Goal: Task Accomplishment & Management: Manage account settings

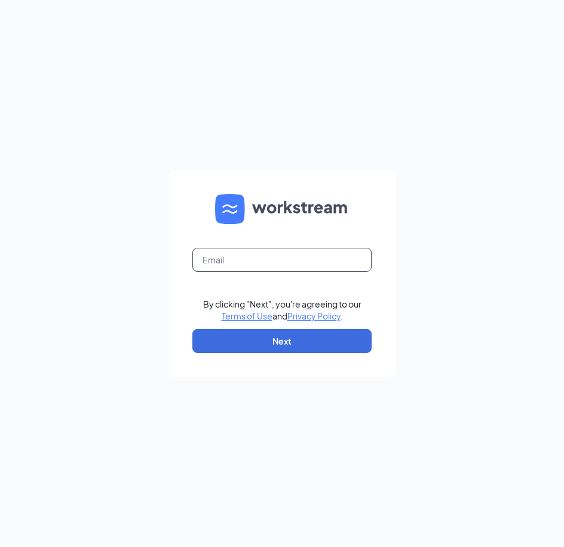
click at [266, 263] on input "text" at bounding box center [281, 260] width 179 height 24
type input "[PERSON_NAME][EMAIL_ADDRESS][DOMAIN_NAME]"
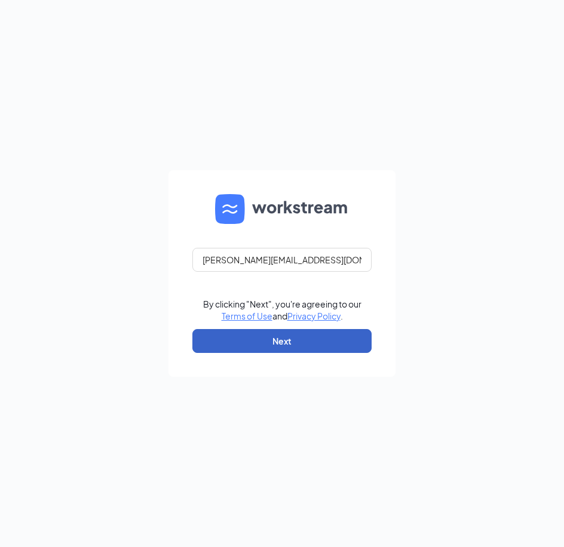
click at [263, 342] on button "Next" at bounding box center [281, 341] width 179 height 24
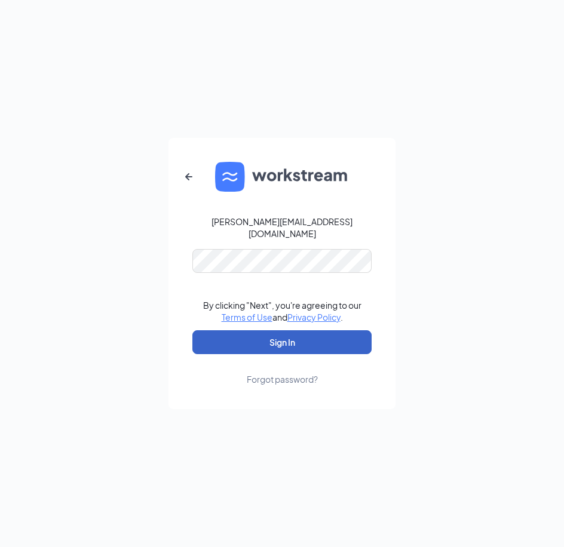
click at [269, 336] on button "Sign In" at bounding box center [281, 342] width 179 height 24
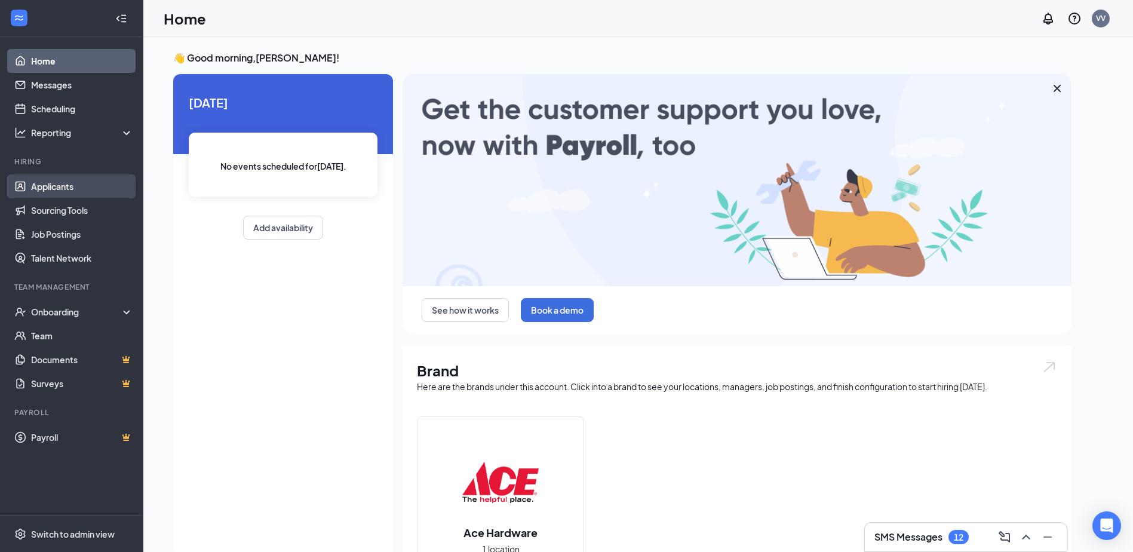
click at [56, 186] on link "Applicants" at bounding box center [82, 186] width 102 height 24
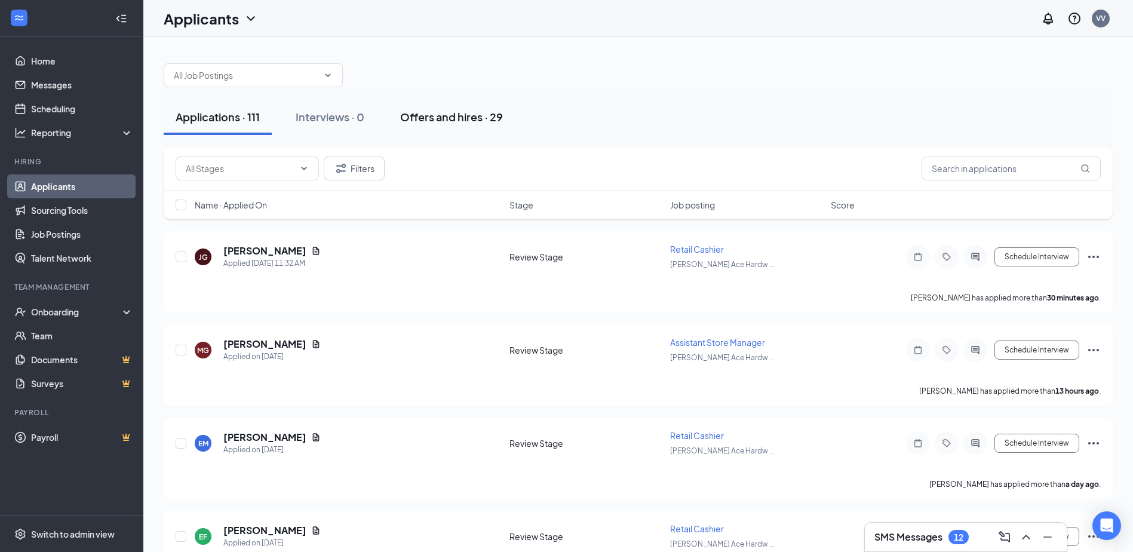
click at [431, 121] on div "Offers and hires · 29" at bounding box center [451, 116] width 103 height 15
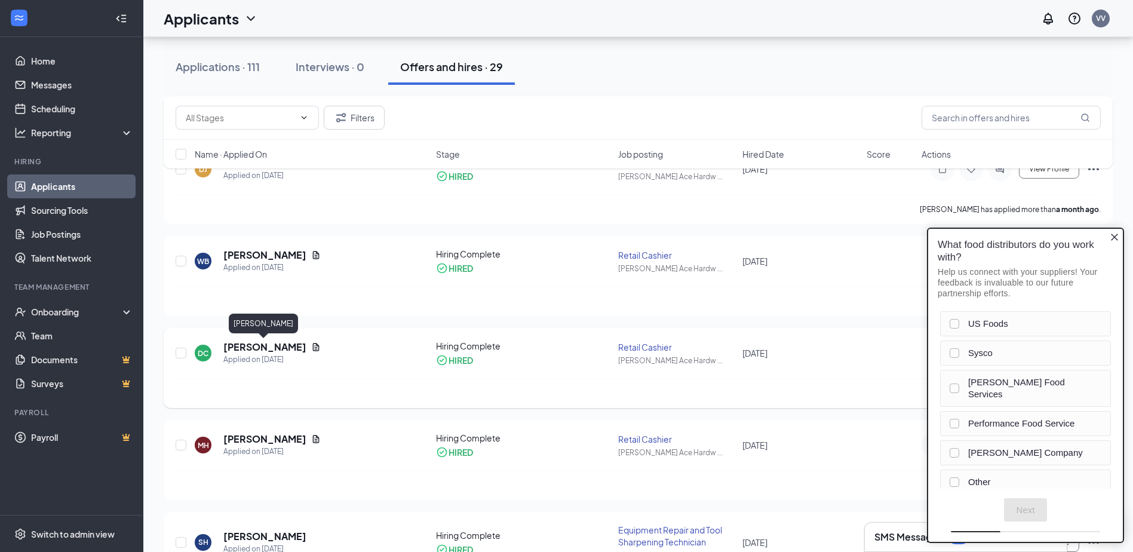
click at [272, 345] on h5 "Dylan Ciccolella" at bounding box center [264, 346] width 83 height 13
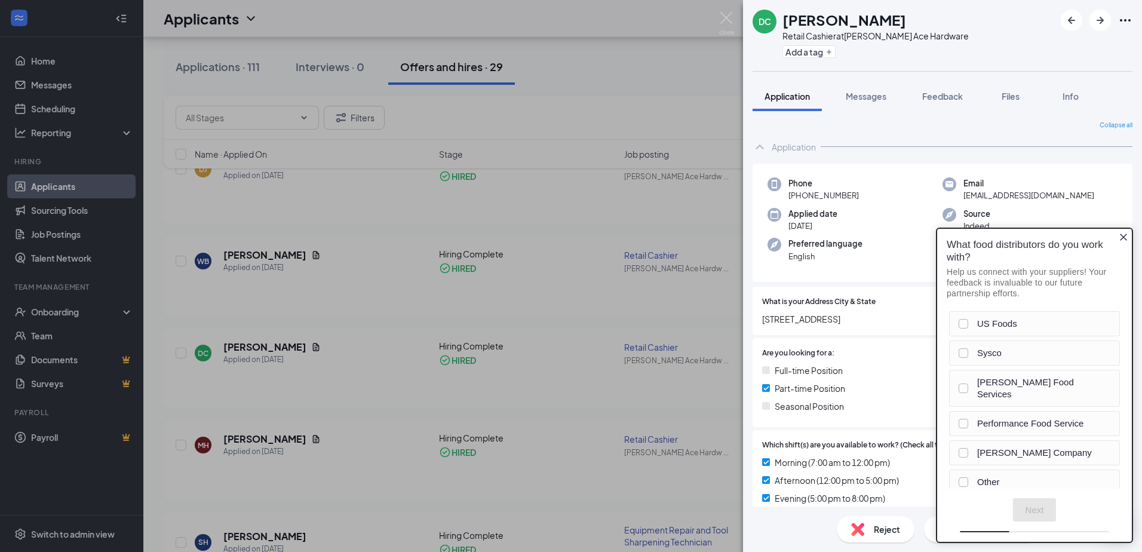
drag, startPoint x: 389, startPoint y: 351, endPoint x: 453, endPoint y: 364, distance: 64.7
click at [390, 351] on div "DC Dylan Ciccolella Retail Cashier at Ashcroft Ace Hardware Add a tag Applicati…" at bounding box center [571, 276] width 1142 height 552
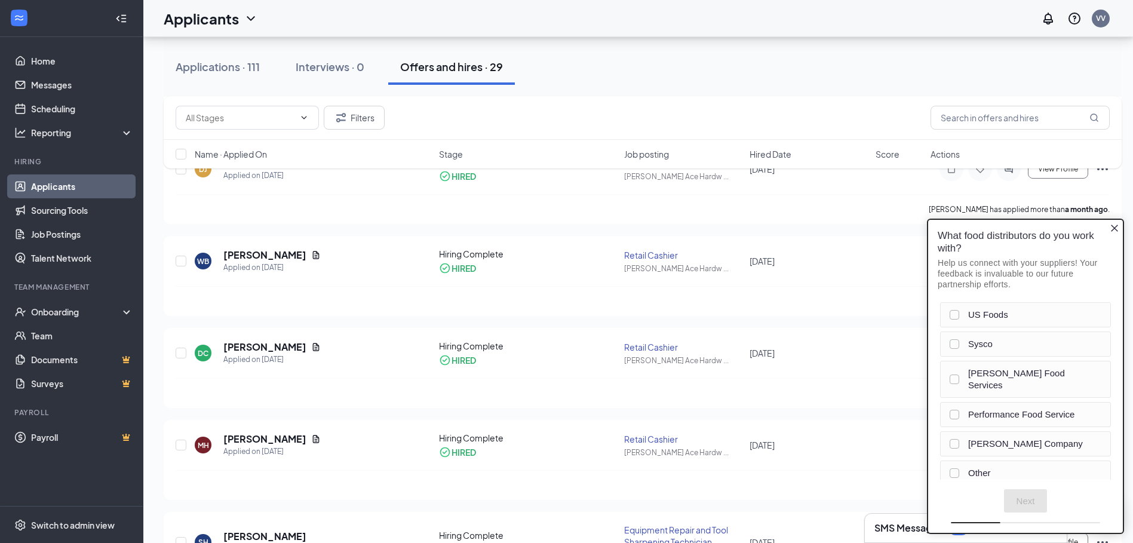
click at [64, 186] on link "Applicants" at bounding box center [82, 186] width 102 height 24
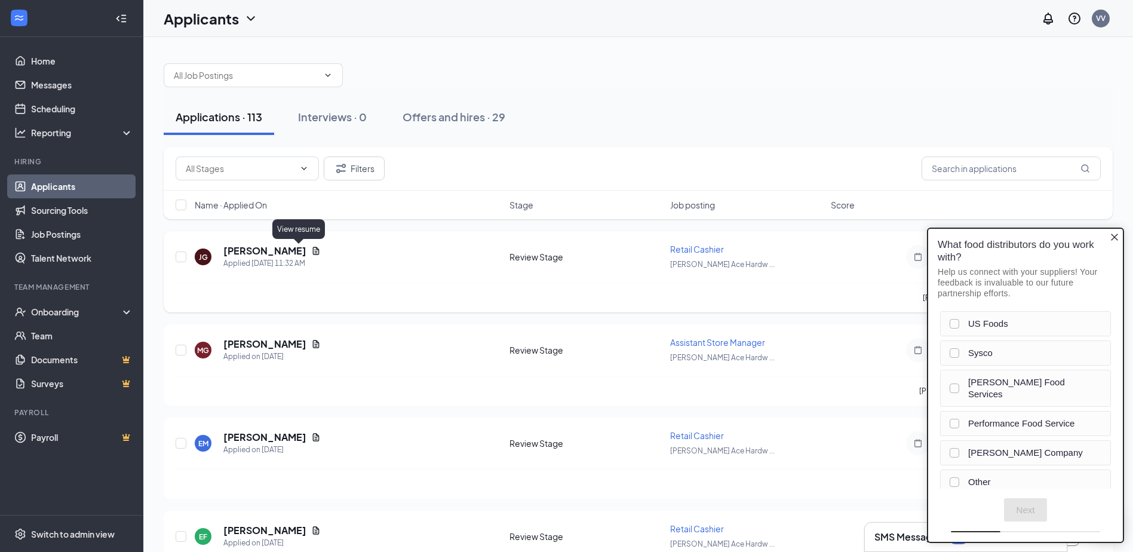
click at [313, 251] on icon "Document" at bounding box center [316, 251] width 7 height 8
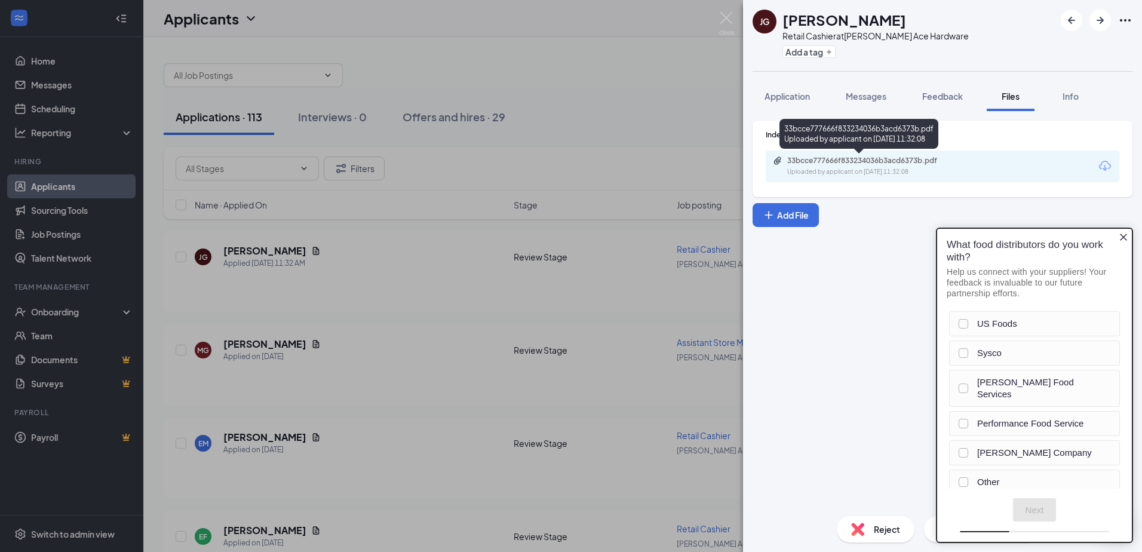
click at [563, 162] on div "33bcce777666f833234036b3acd6373b.pdf" at bounding box center [870, 161] width 167 height 10
drag, startPoint x: 412, startPoint y: 281, endPoint x: 416, endPoint y: 274, distance: 8.8
click at [412, 279] on div "JG Jody Goddard Retail Cashier at Ashcroft Ace Hardware Add a tag Application M…" at bounding box center [571, 276] width 1142 height 552
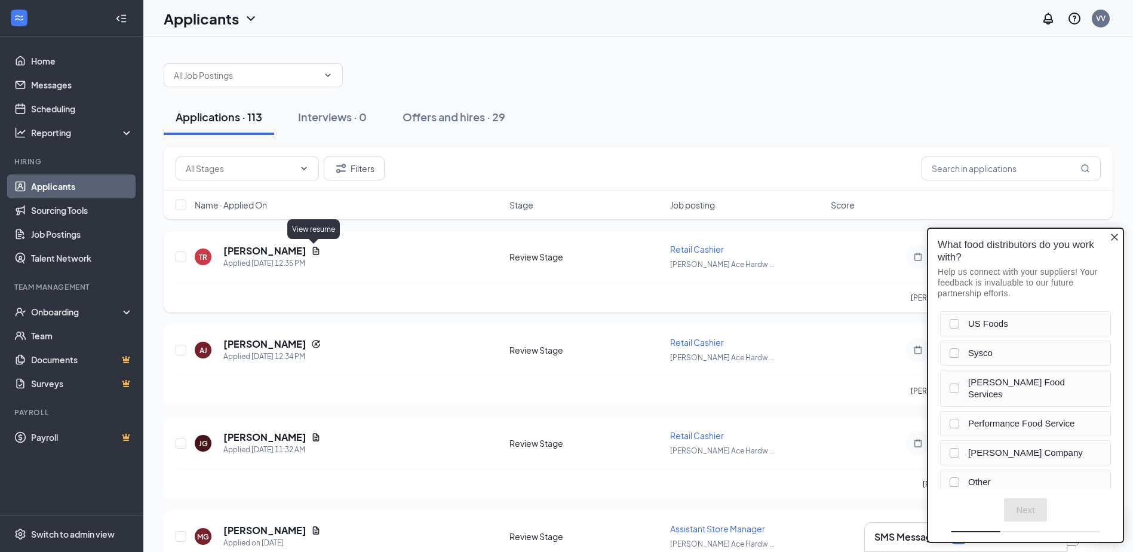
click at [312, 249] on icon "Document" at bounding box center [316, 251] width 10 height 10
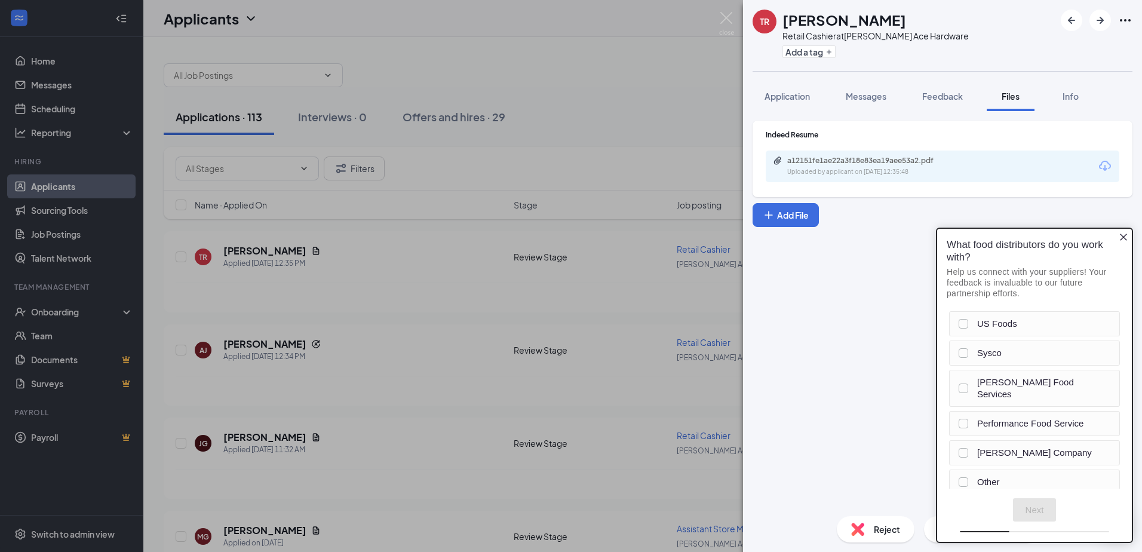
click at [336, 348] on div "TR Tauwanna Rogers Retail Cashier at Ashcroft Ace Hardware Add a tag Applicatio…" at bounding box center [571, 276] width 1142 height 552
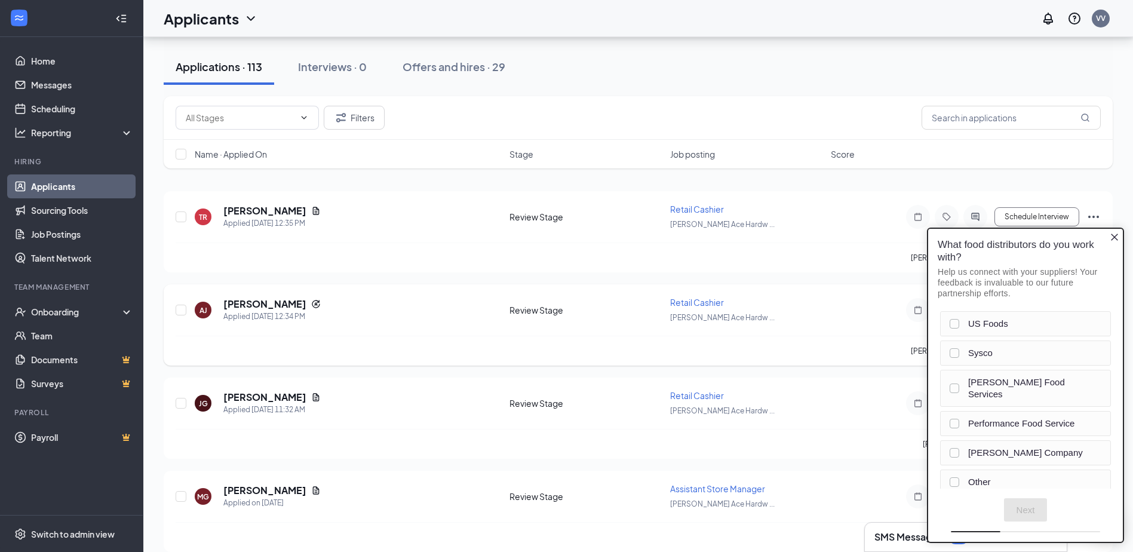
scroll to position [239, 0]
